Goal: Understand process/instructions: Learn how to perform a task or action

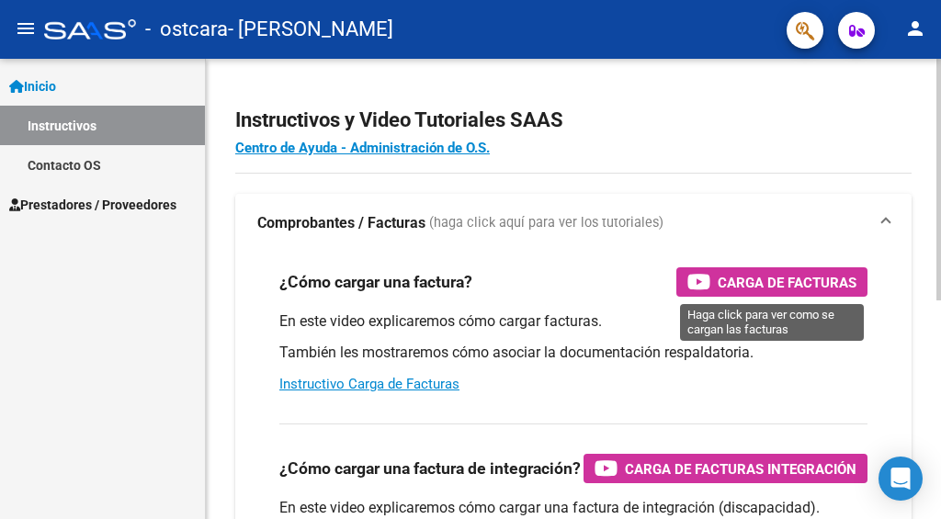
click at [799, 274] on span "Carga de Facturas" at bounding box center [786, 282] width 139 height 23
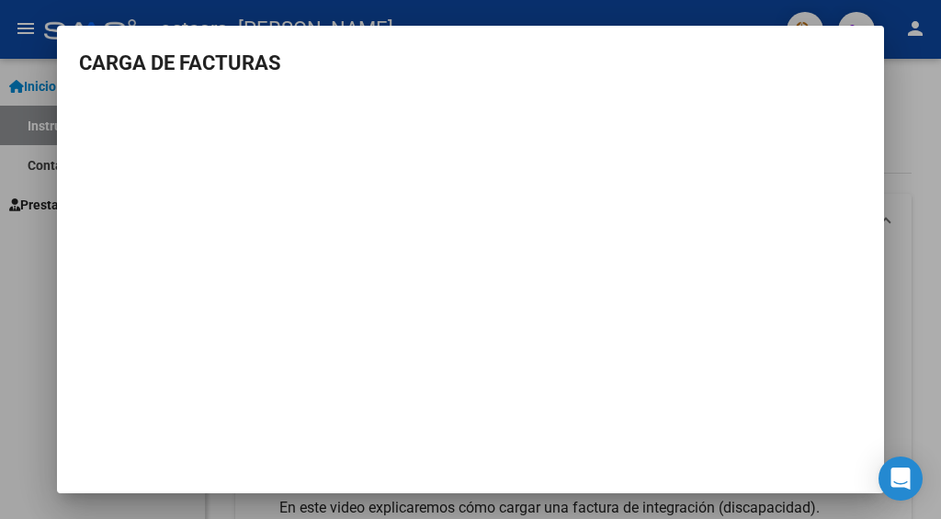
click at [40, 390] on div at bounding box center [470, 259] width 941 height 519
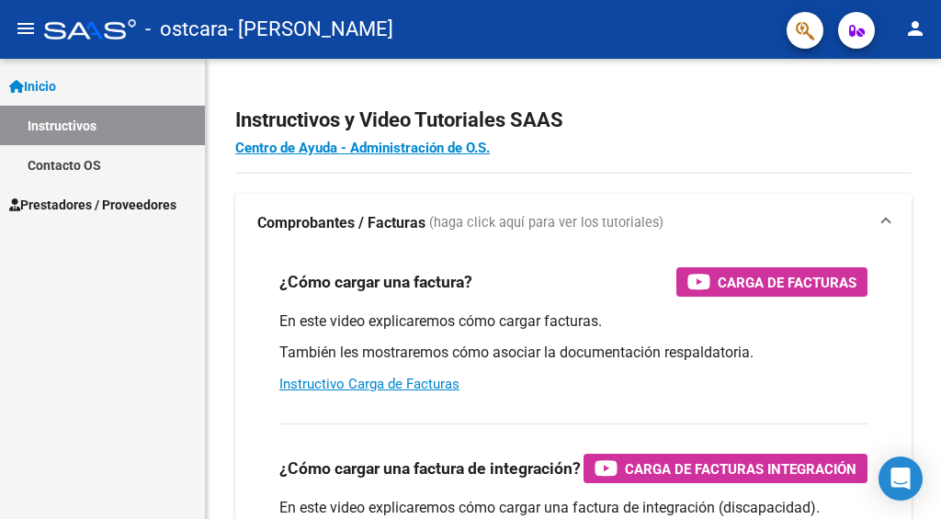
click at [36, 79] on span "Inicio" at bounding box center [32, 86] width 47 height 20
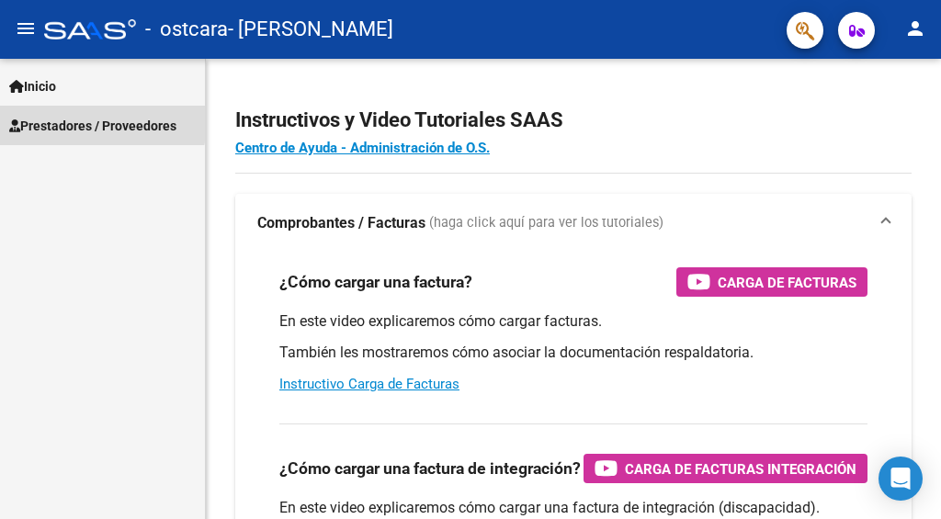
click at [52, 119] on span "Prestadores / Proveedores" at bounding box center [92, 126] width 167 height 20
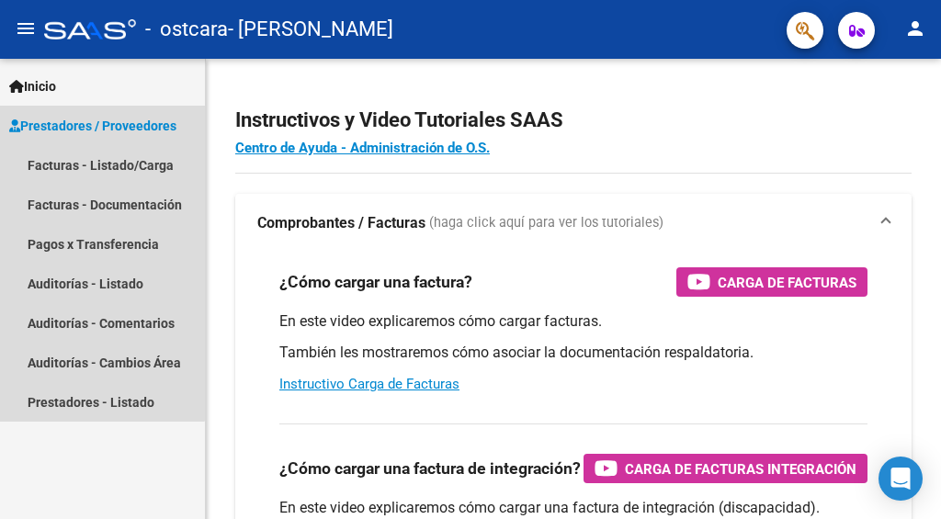
click at [52, 118] on span "Prestadores / Proveedores" at bounding box center [92, 126] width 167 height 20
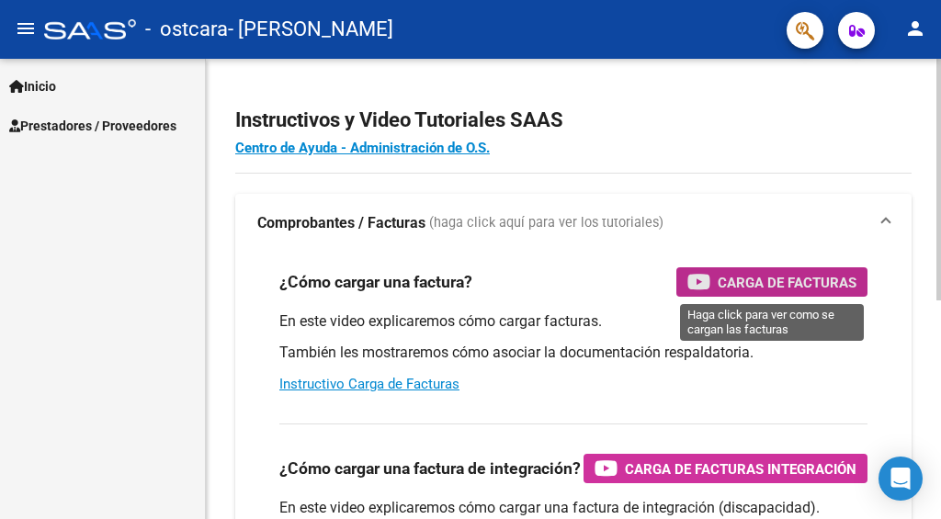
click at [748, 271] on span "Carga de Facturas" at bounding box center [786, 282] width 139 height 23
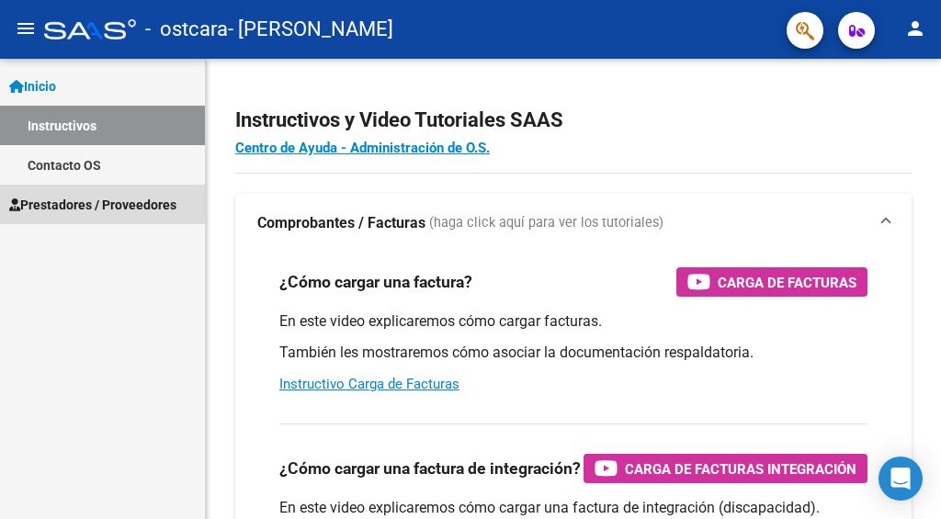
click at [62, 201] on span "Prestadores / Proveedores" at bounding box center [92, 205] width 167 height 20
